Goal: Task Accomplishment & Management: Complete application form

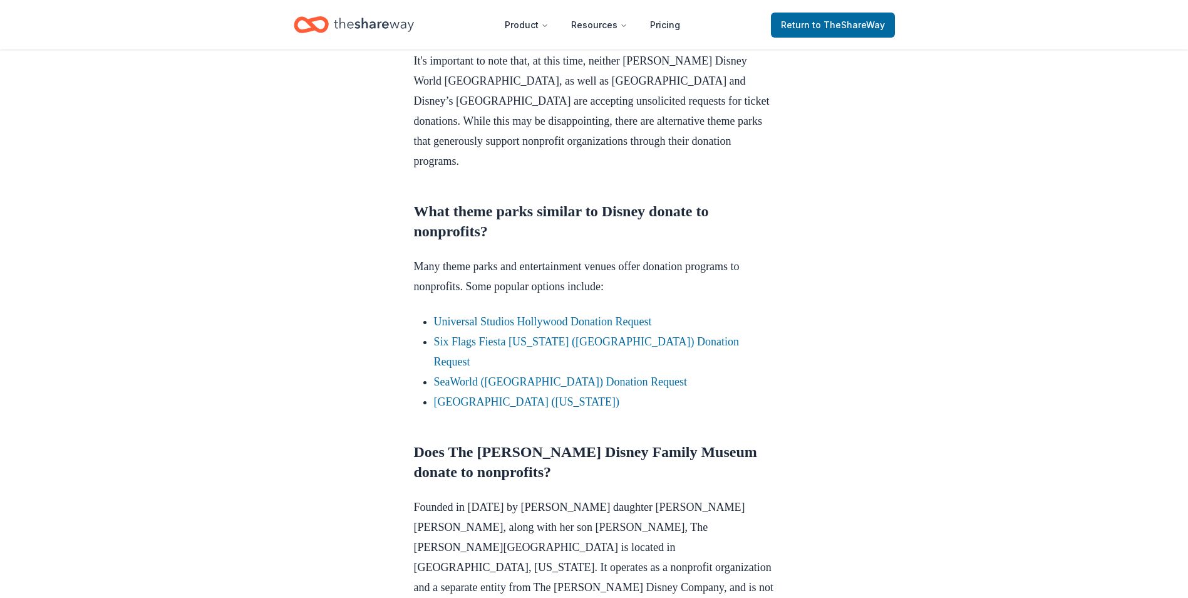
scroll to position [752, 0]
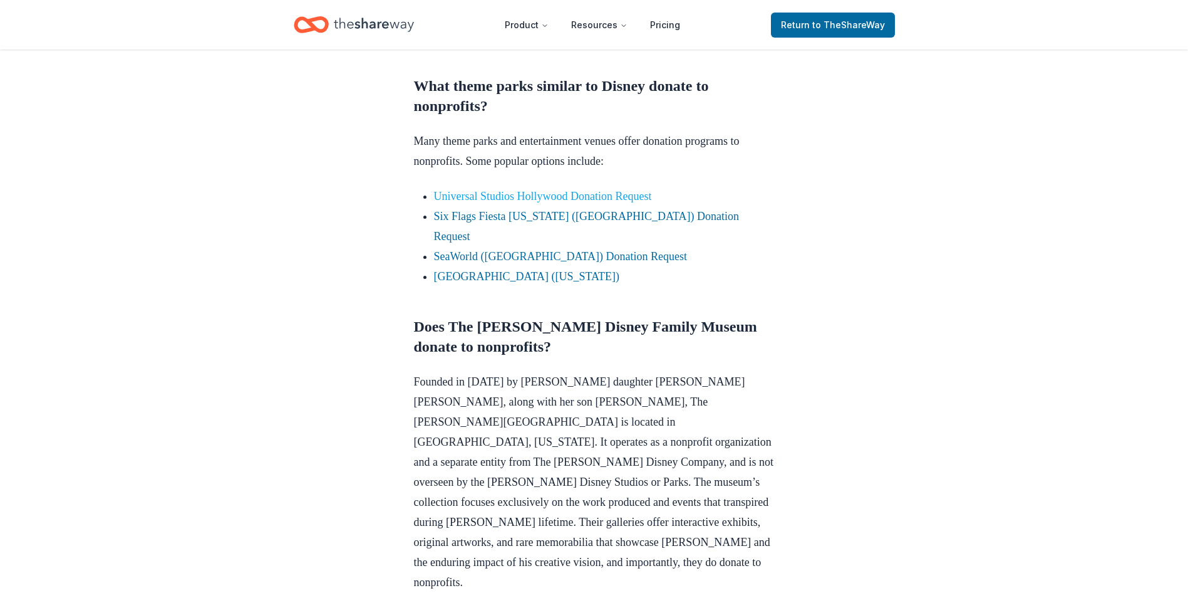
click at [482, 197] on link "Universal Studios Hollywood Donation Request" at bounding box center [543, 196] width 218 height 13
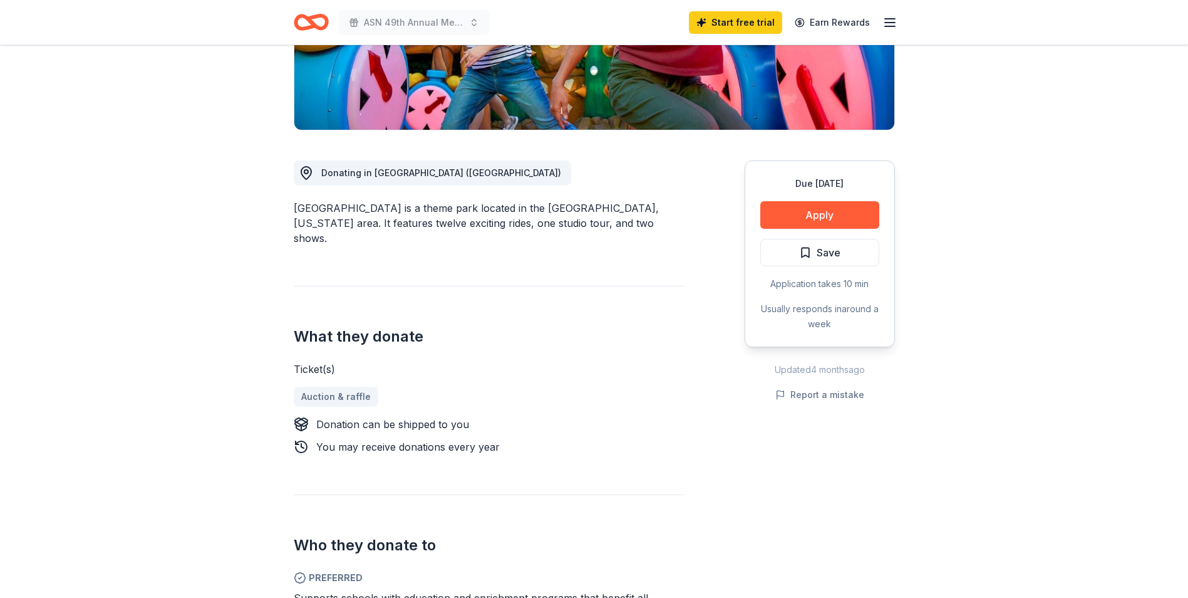
scroll to position [313, 0]
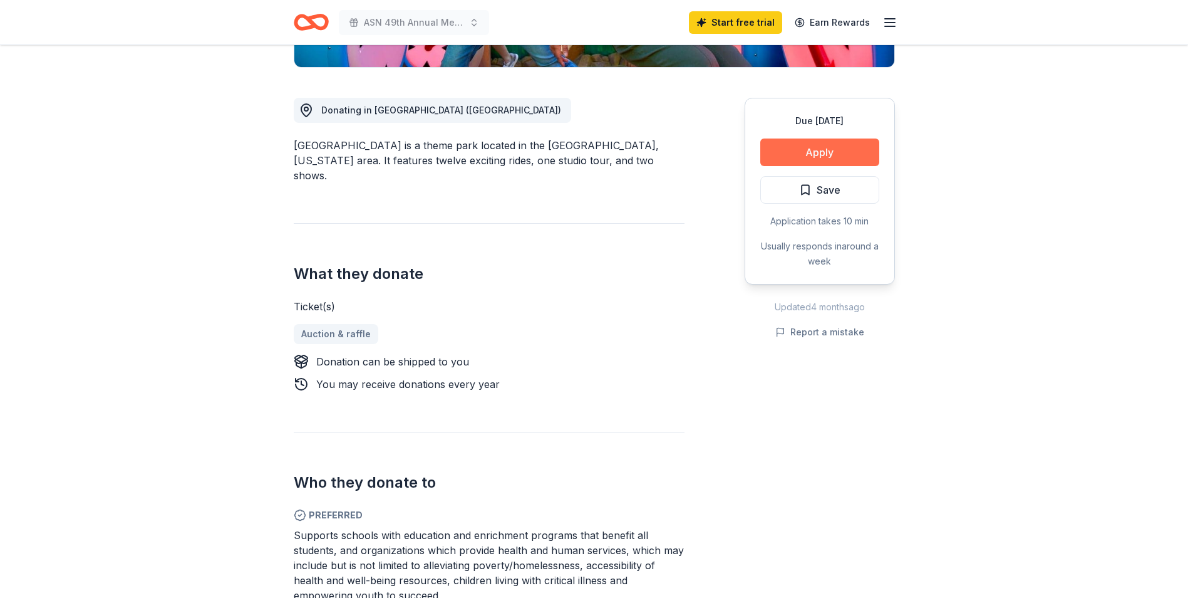
click at [816, 151] on button "Apply" at bounding box center [820, 152] width 119 height 28
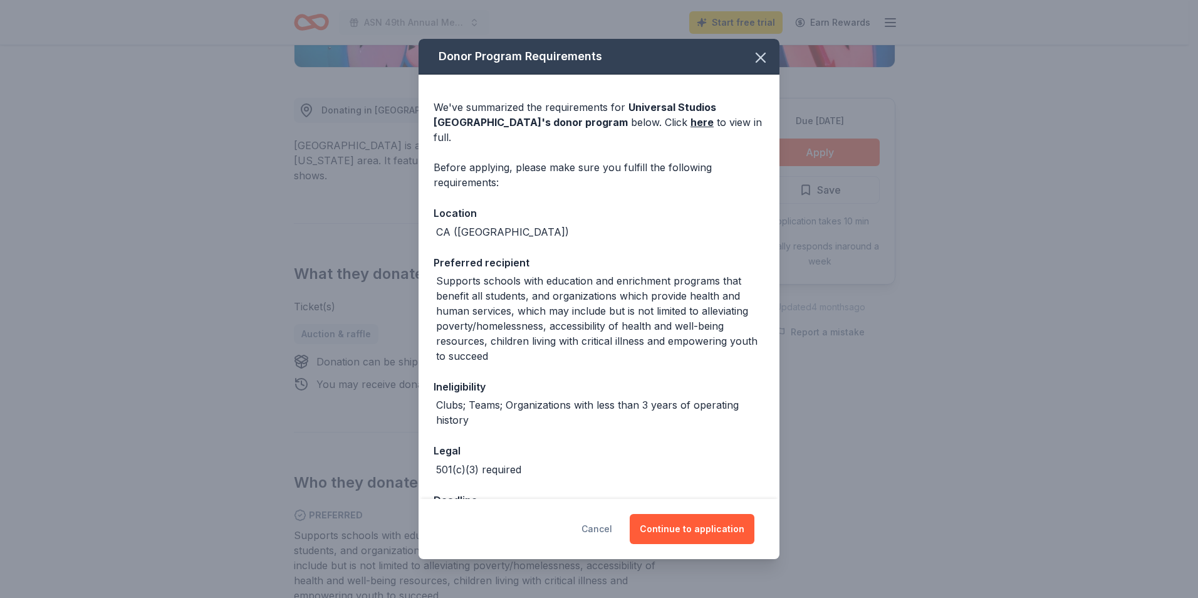
click at [611, 528] on button "Cancel" at bounding box center [596, 529] width 31 height 30
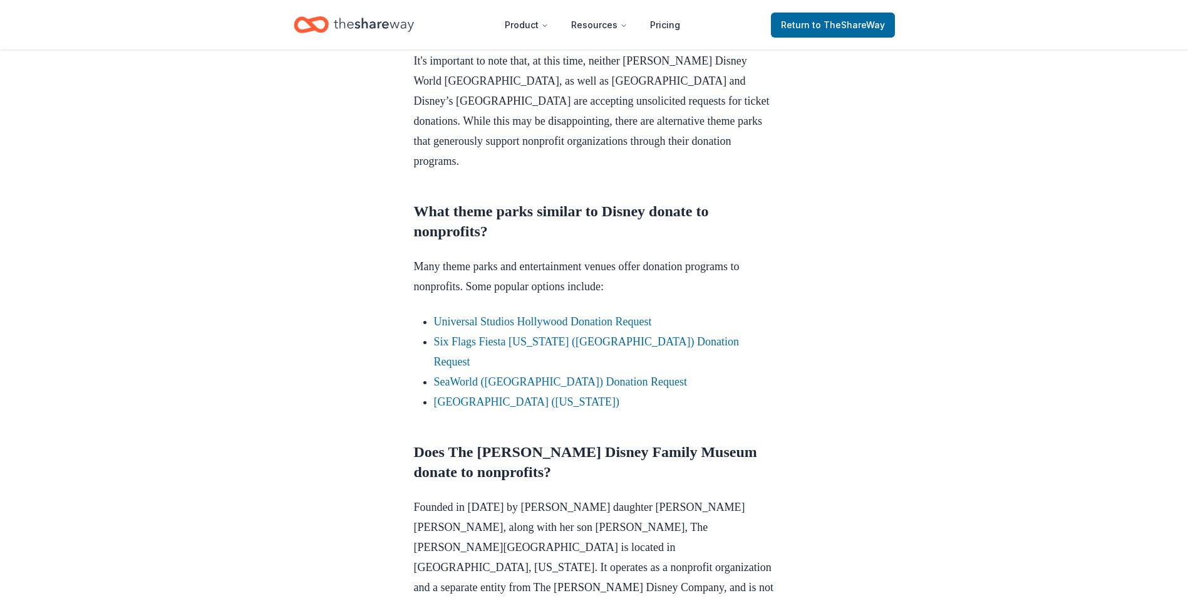
scroll to position [752, 0]
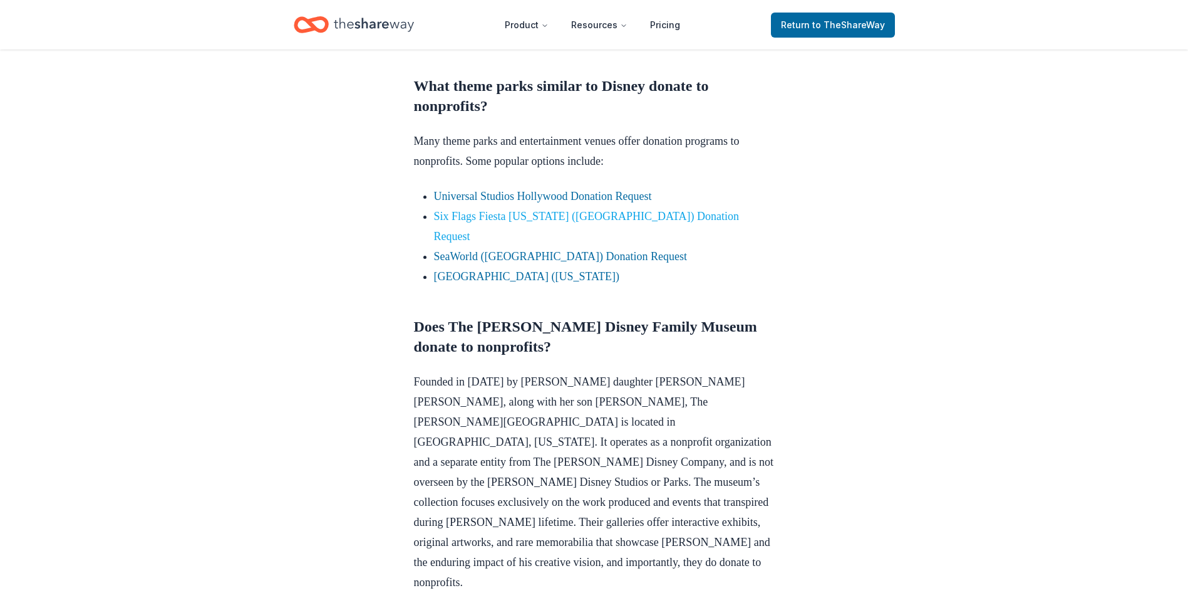
click at [613, 214] on link "Six Flags Fiesta [US_STATE] ([GEOGRAPHIC_DATA]) Donation Request" at bounding box center [587, 226] width 306 height 33
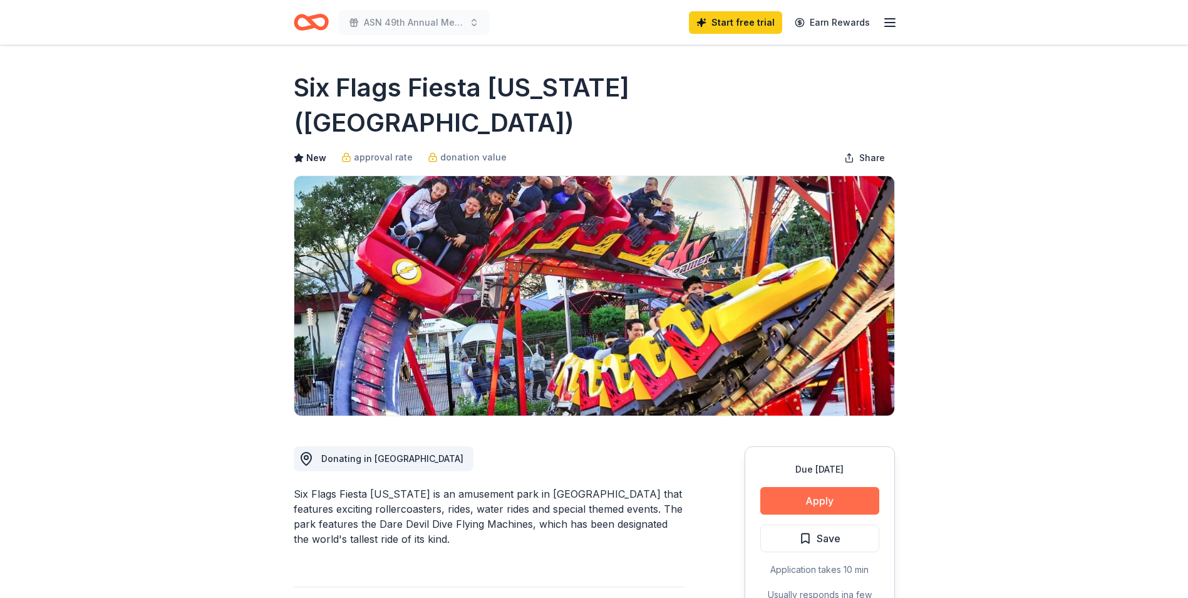
click at [844, 487] on button "Apply" at bounding box center [820, 501] width 119 height 28
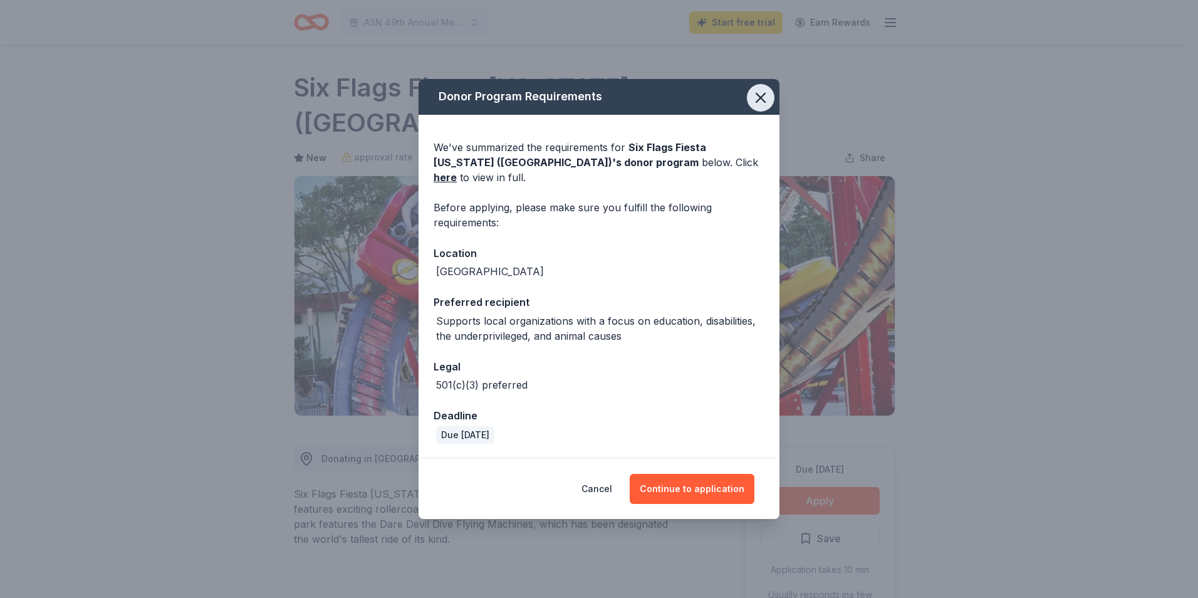
click at [753, 100] on icon "button" at bounding box center [761, 98] width 18 height 18
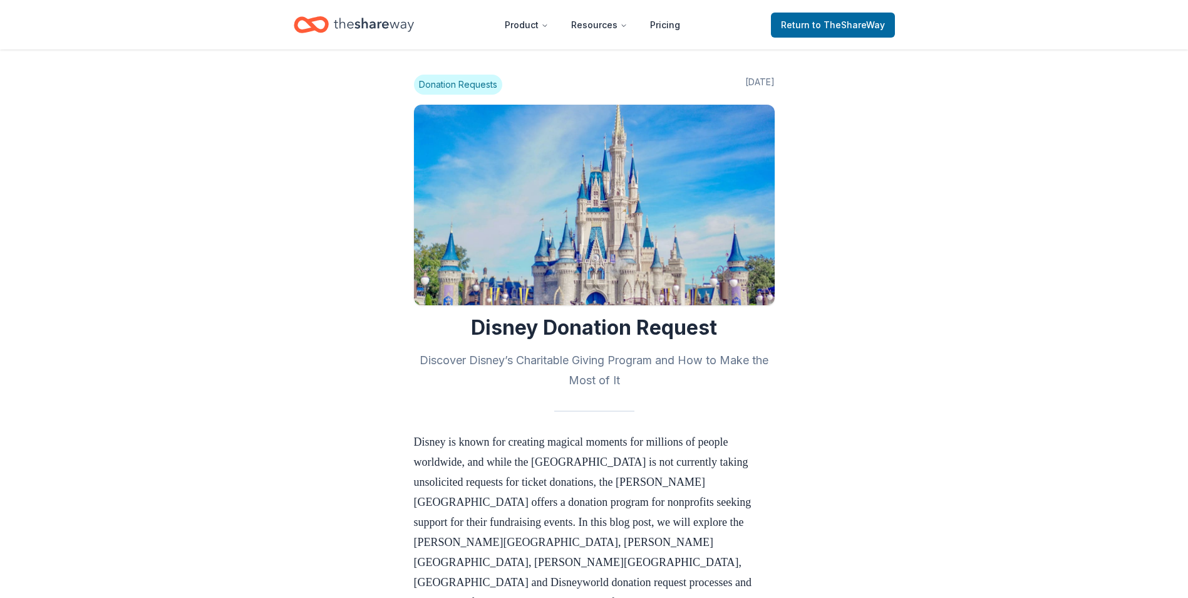
scroll to position [752, 0]
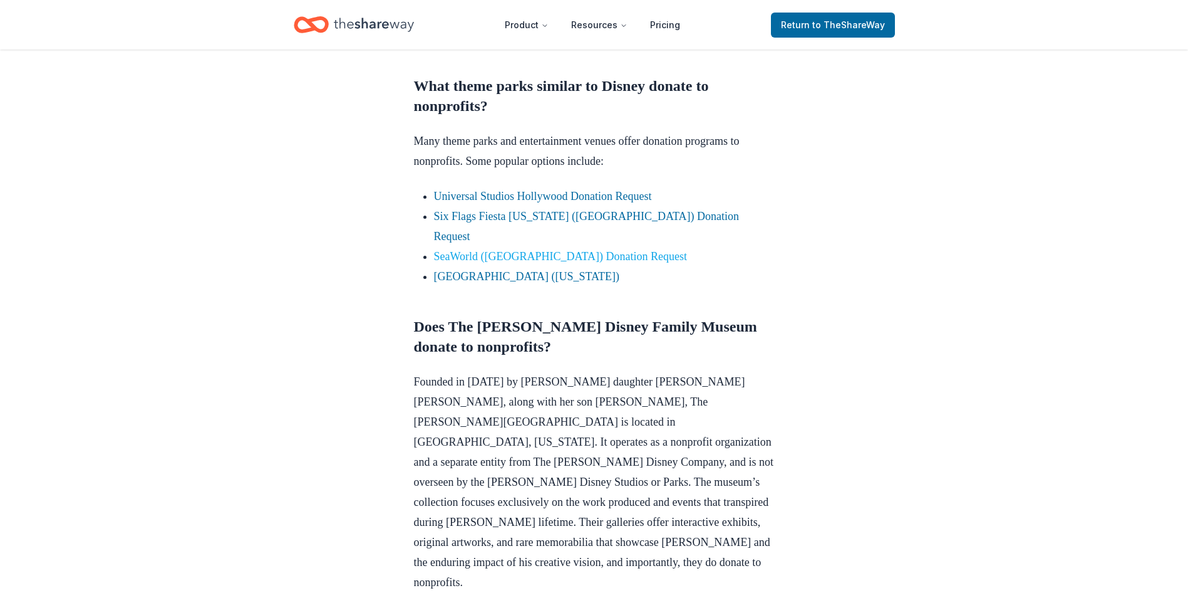
click at [496, 250] on link "SeaWorld ([GEOGRAPHIC_DATA]) Donation Request" at bounding box center [561, 256] width 254 height 13
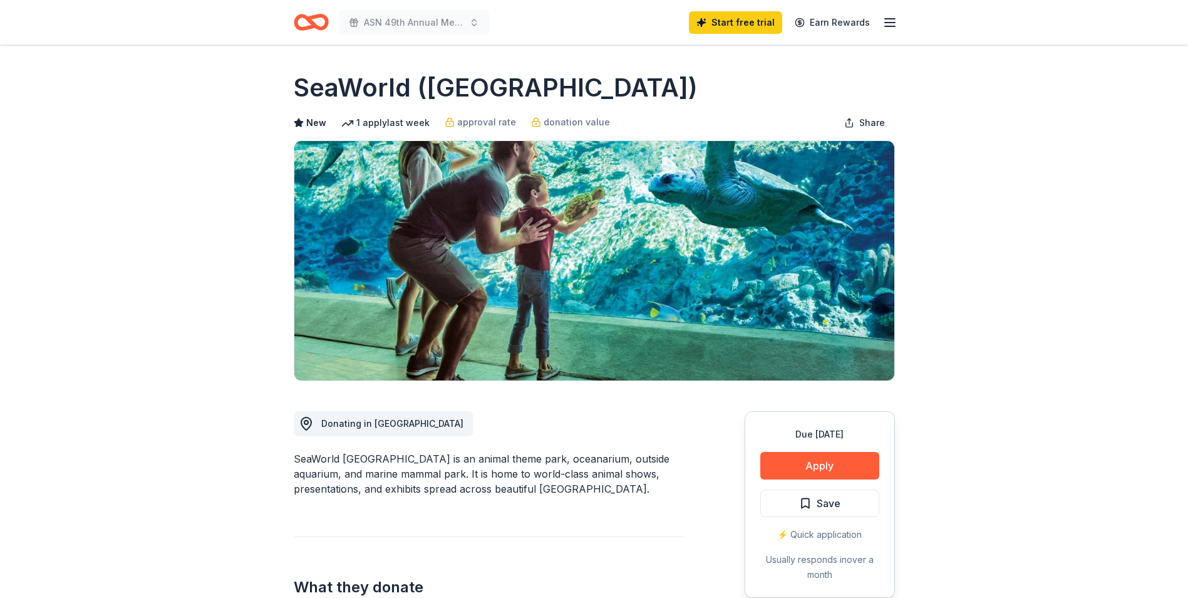
scroll to position [188, 0]
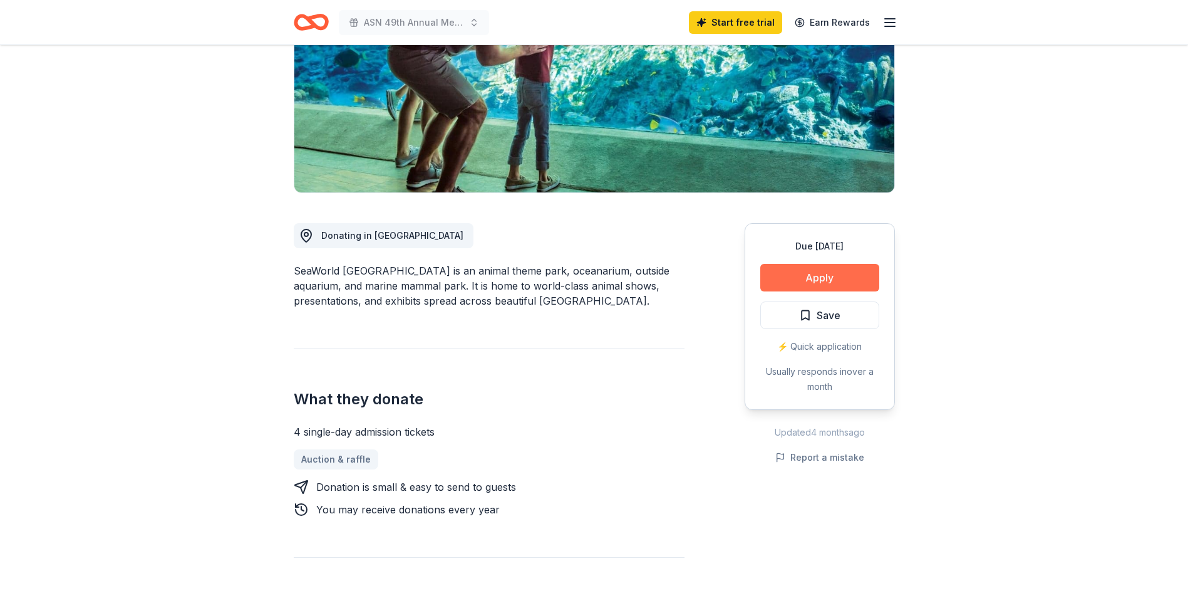
click at [835, 273] on button "Apply" at bounding box center [820, 278] width 119 height 28
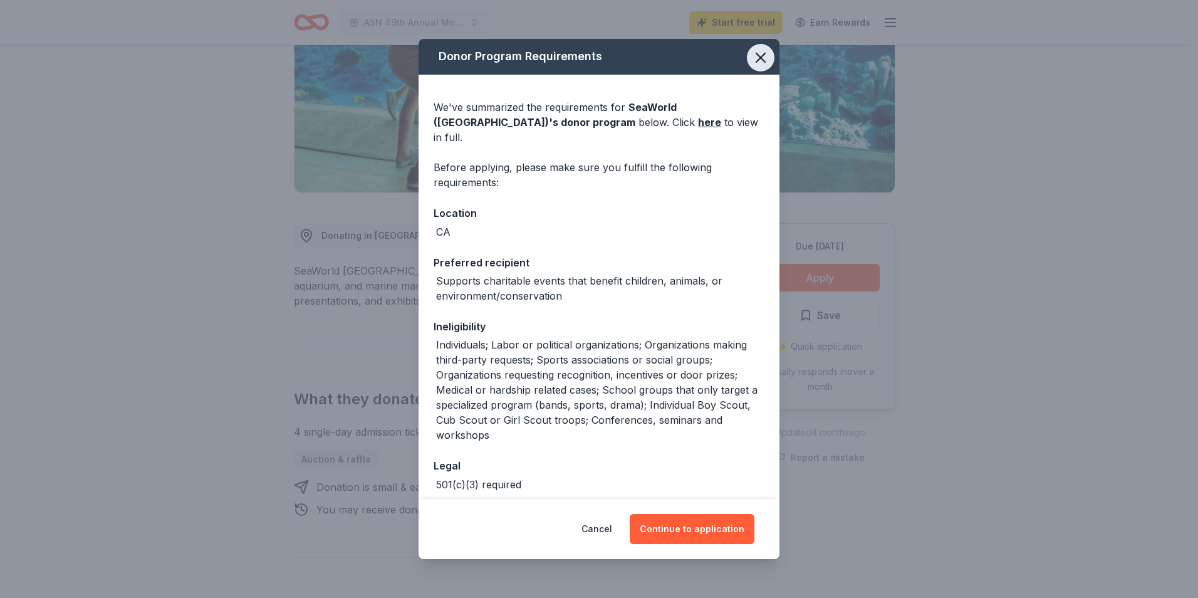
drag, startPoint x: 747, startPoint y: 58, endPoint x: 739, endPoint y: 62, distance: 9.3
click at [752, 58] on icon "button" at bounding box center [761, 58] width 18 height 18
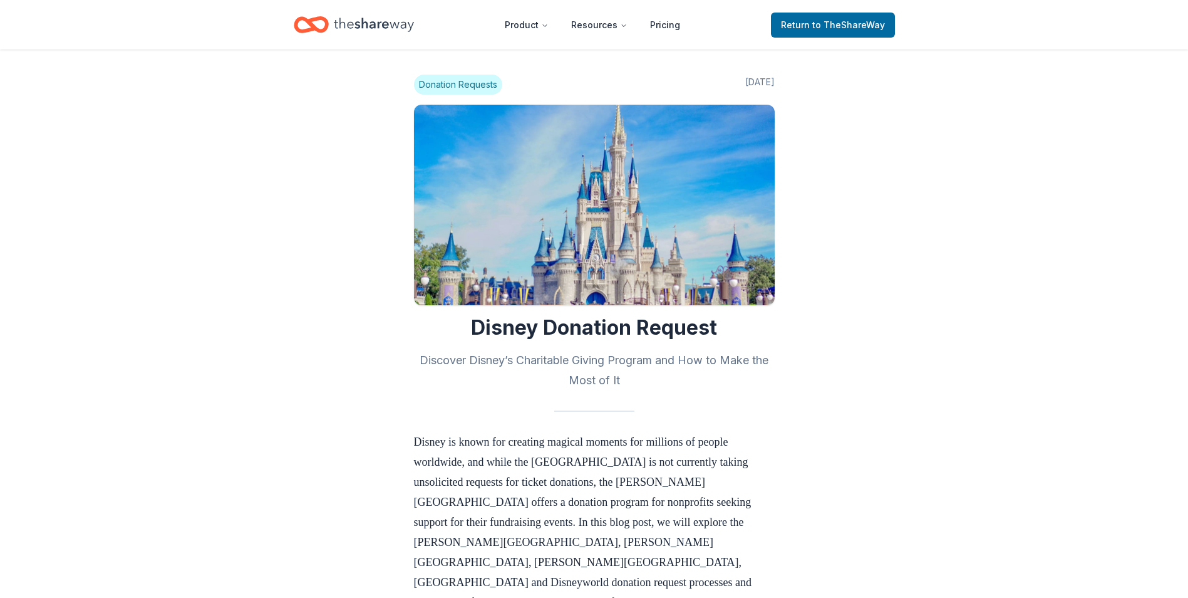
scroll to position [752, 0]
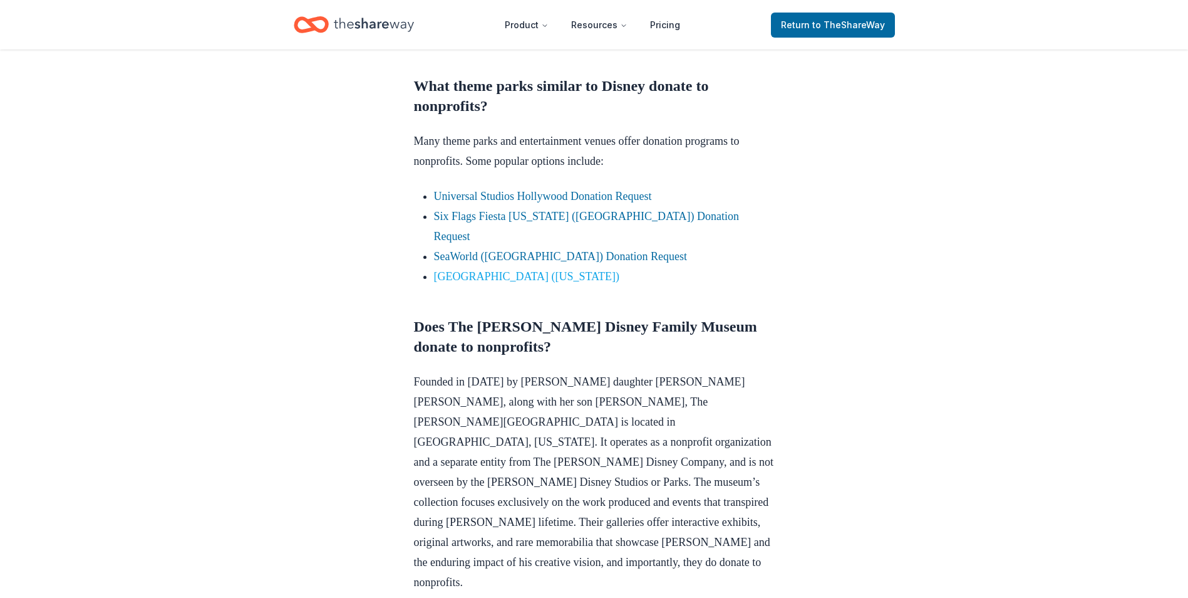
click at [502, 270] on link "[GEOGRAPHIC_DATA] ([US_STATE])" at bounding box center [527, 276] width 186 height 13
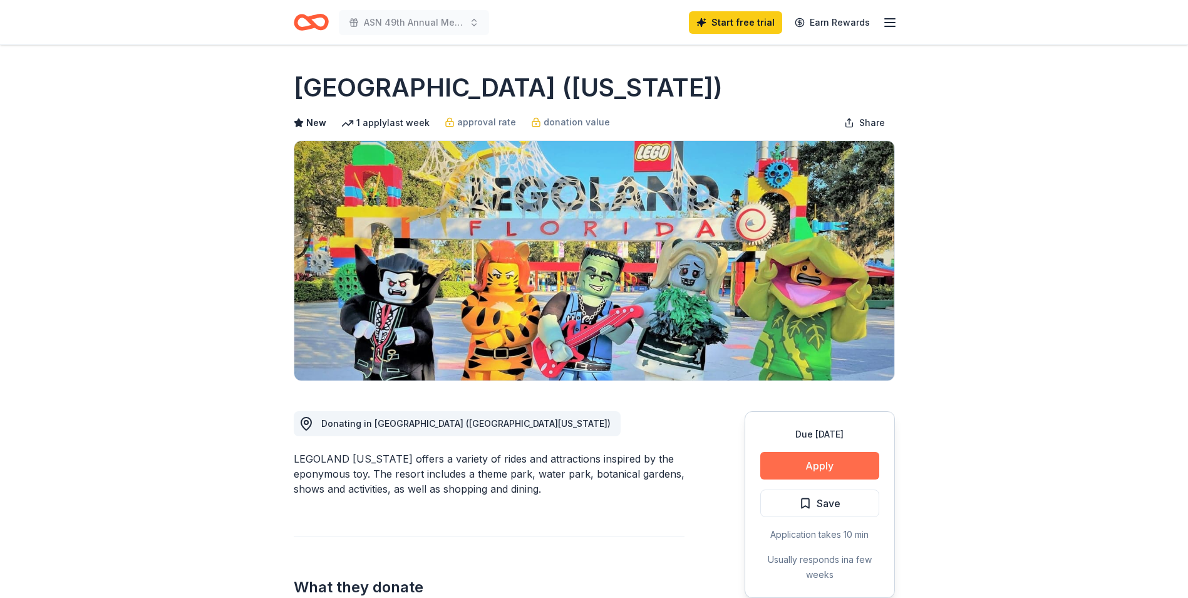
click at [825, 464] on button "Apply" at bounding box center [820, 466] width 119 height 28
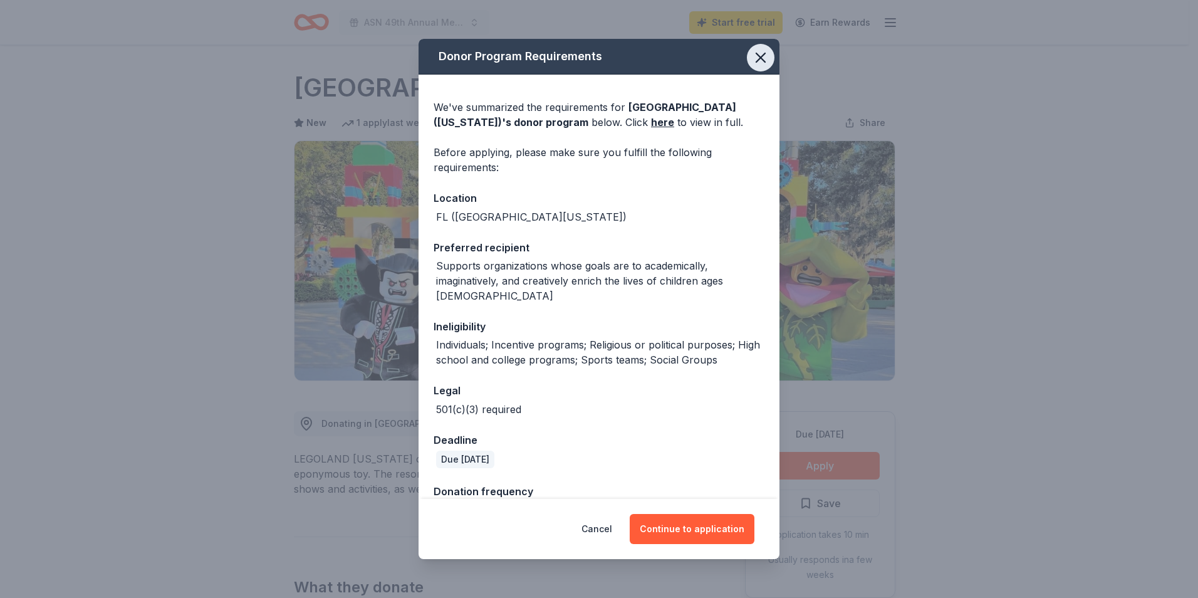
click at [752, 64] on icon "button" at bounding box center [761, 58] width 18 height 18
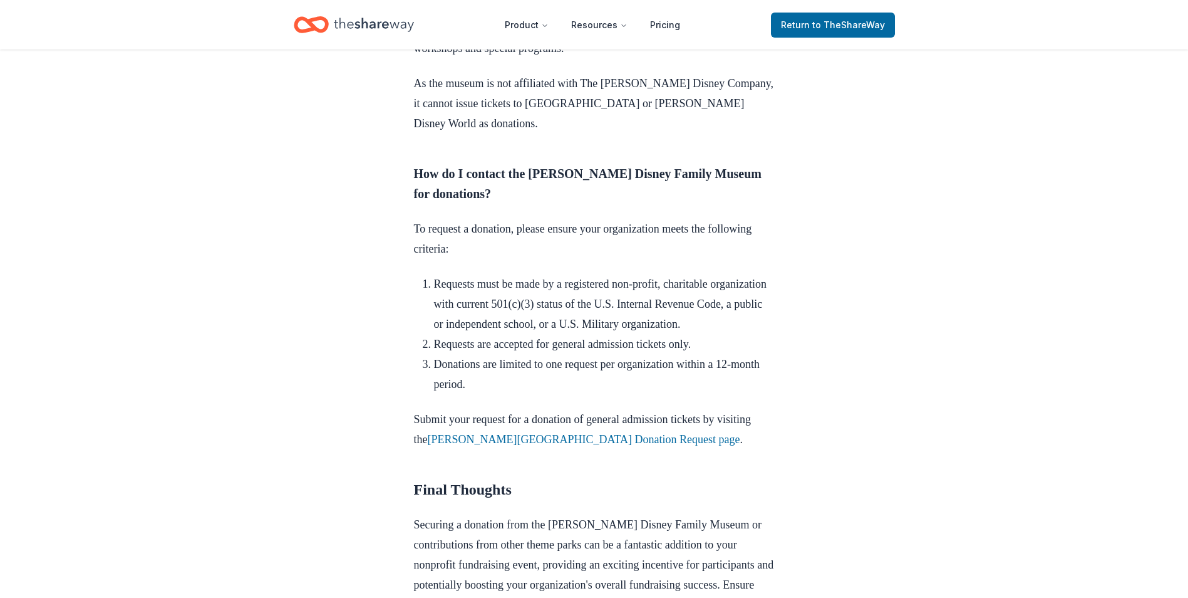
scroll to position [1629, 0]
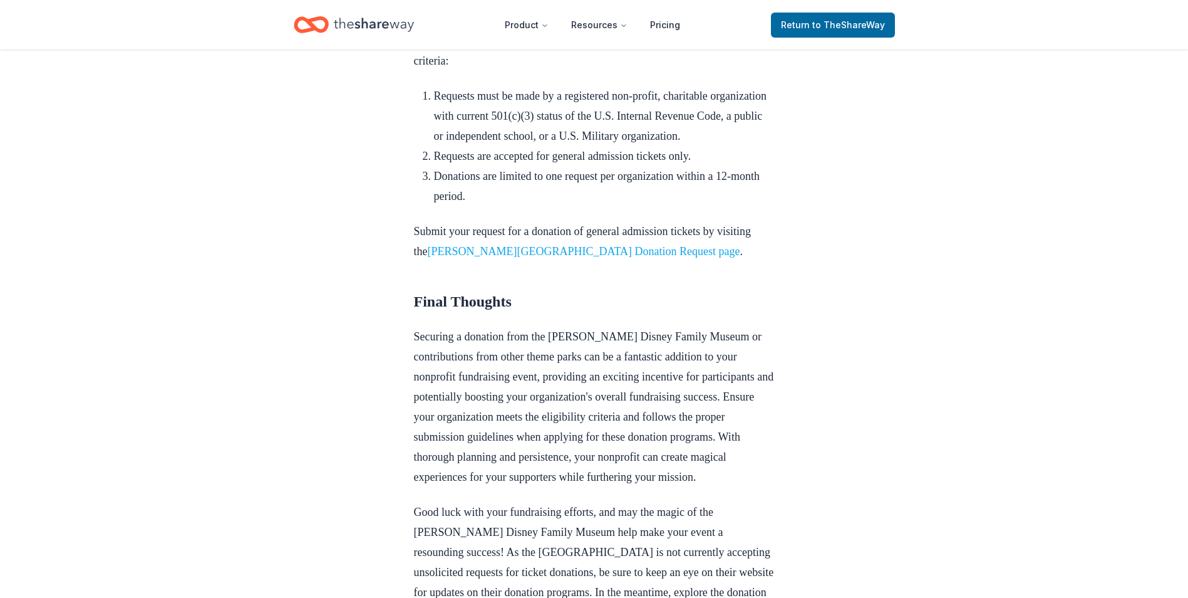
click at [644, 245] on link "[PERSON_NAME][GEOGRAPHIC_DATA] Donation Request page" at bounding box center [584, 251] width 313 height 13
